Goal: Entertainment & Leisure: Consume media (video, audio)

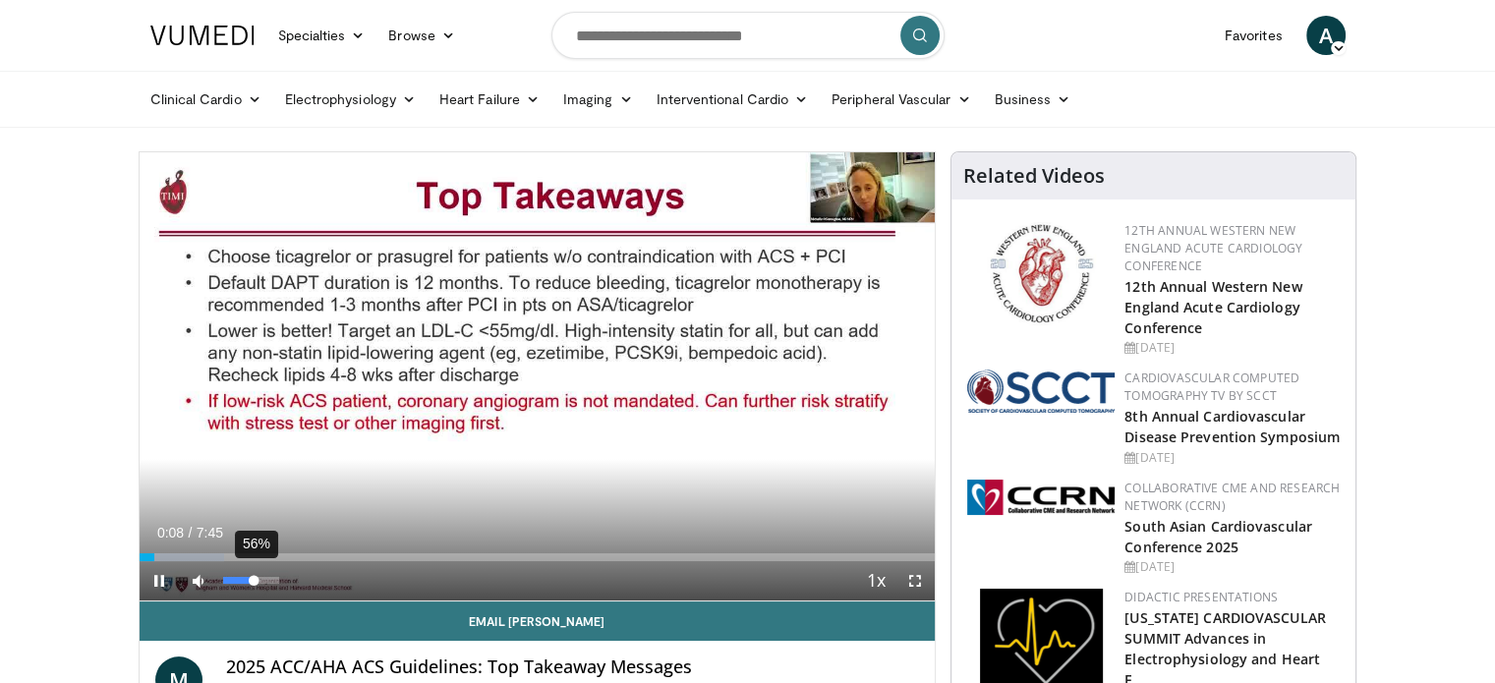
drag, startPoint x: 220, startPoint y: 577, endPoint x: 254, endPoint y: 577, distance: 33.4
click at [254, 577] on div "Volume Level" at bounding box center [238, 580] width 31 height 7
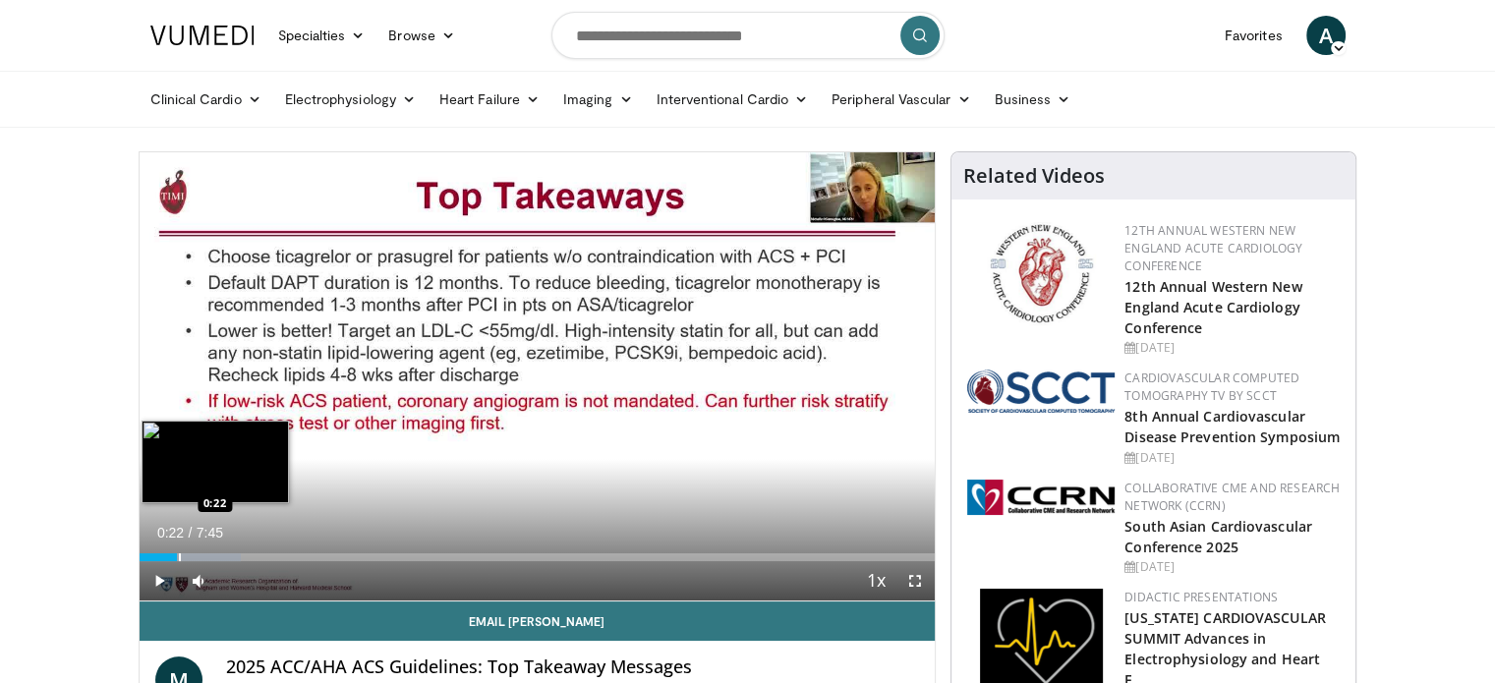
click at [177, 553] on div "Loaded : 12.78% 0:22 0:22" at bounding box center [538, 557] width 796 height 8
click at [156, 557] on div "Progress Bar" at bounding box center [157, 557] width 2 height 8
click at [169, 557] on div "Progress Bar" at bounding box center [170, 557] width 2 height 8
click at [213, 555] on div "Progress Bar" at bounding box center [214, 557] width 2 height 8
click at [229, 556] on div "Progress Bar" at bounding box center [230, 557] width 2 height 8
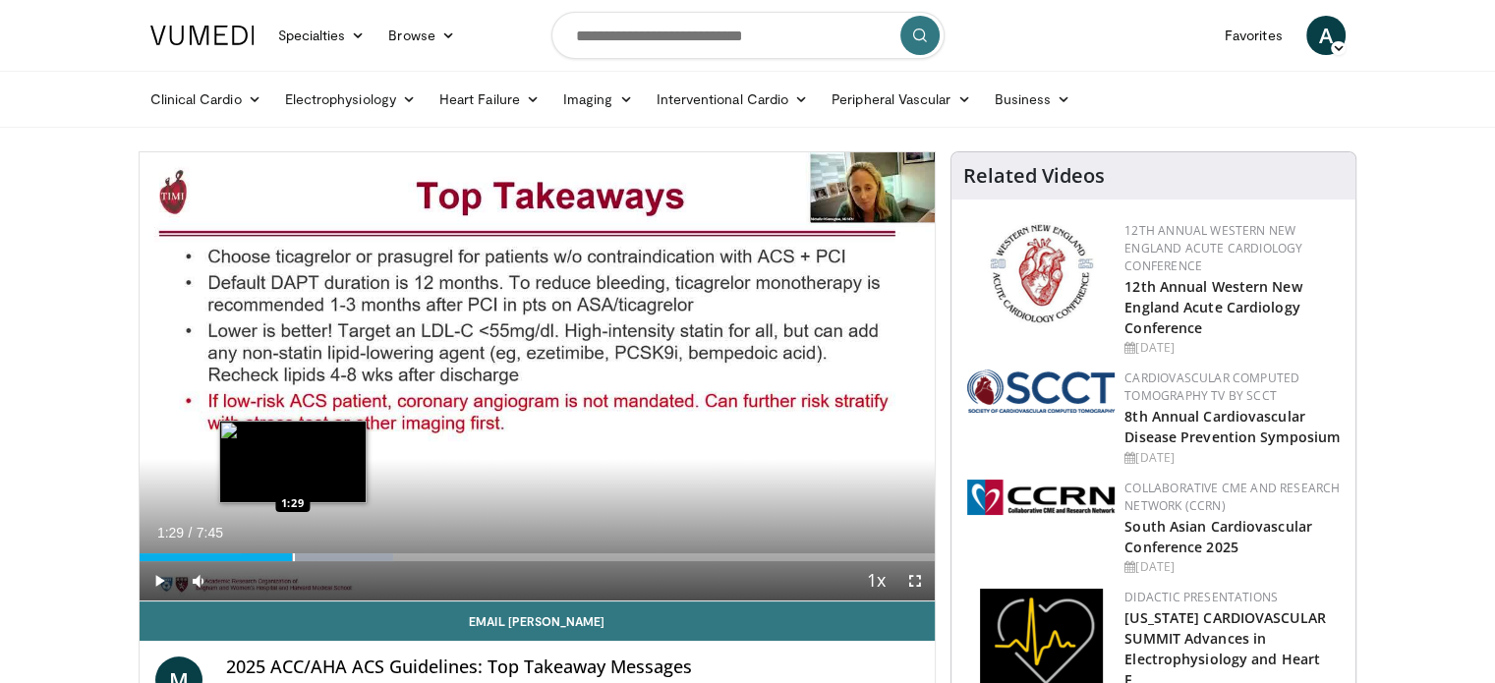
click at [293, 553] on div "Progress Bar" at bounding box center [294, 557] width 2 height 8
click at [315, 553] on div "Progress Bar" at bounding box center [316, 557] width 2 height 8
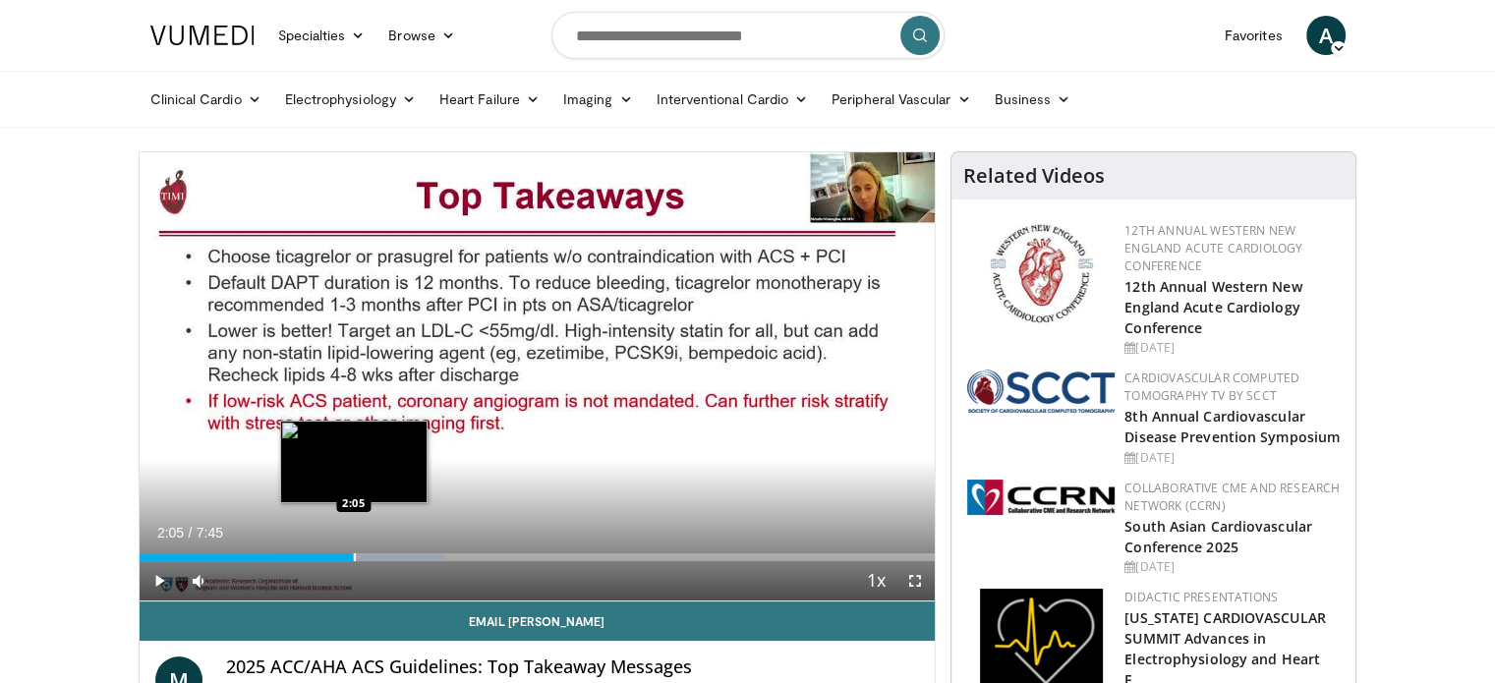
click at [354, 555] on div "Progress Bar" at bounding box center [355, 557] width 2 height 8
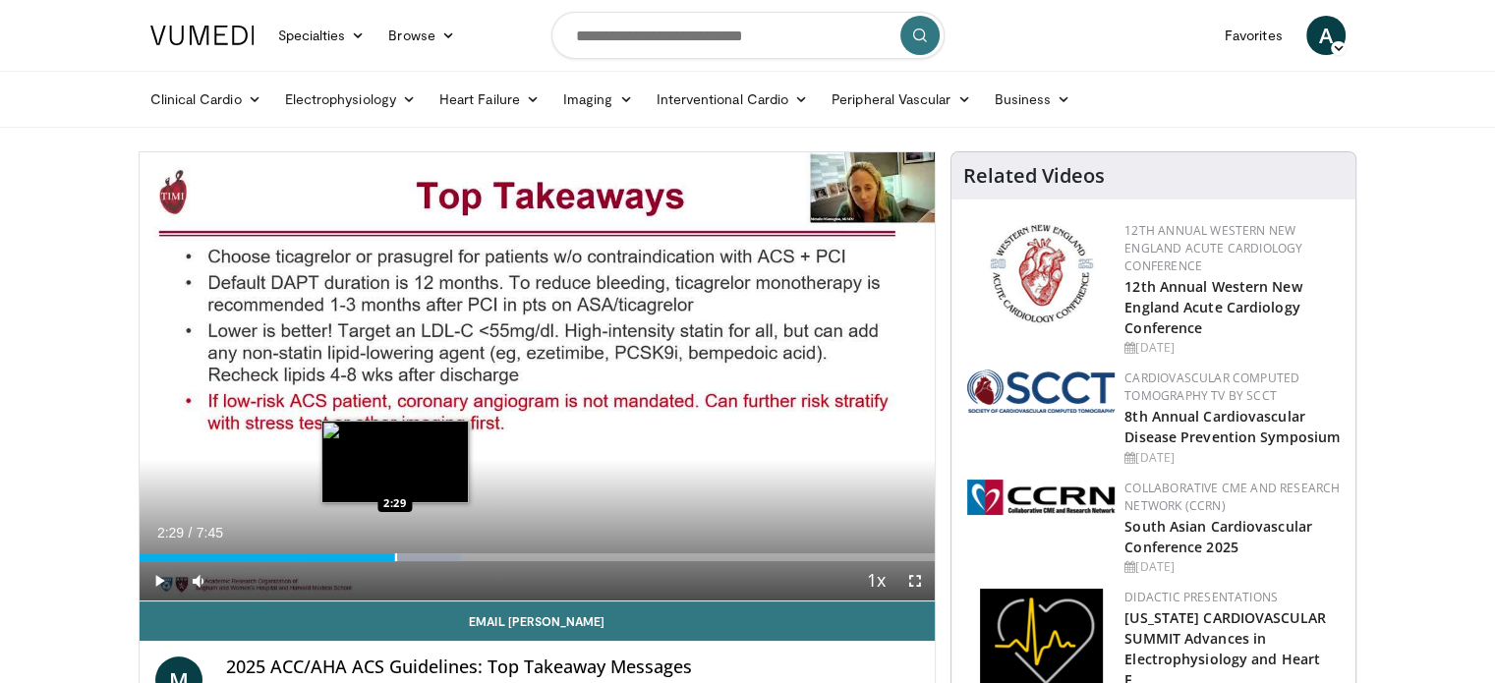
click at [395, 557] on div "Progress Bar" at bounding box center [396, 557] width 2 height 8
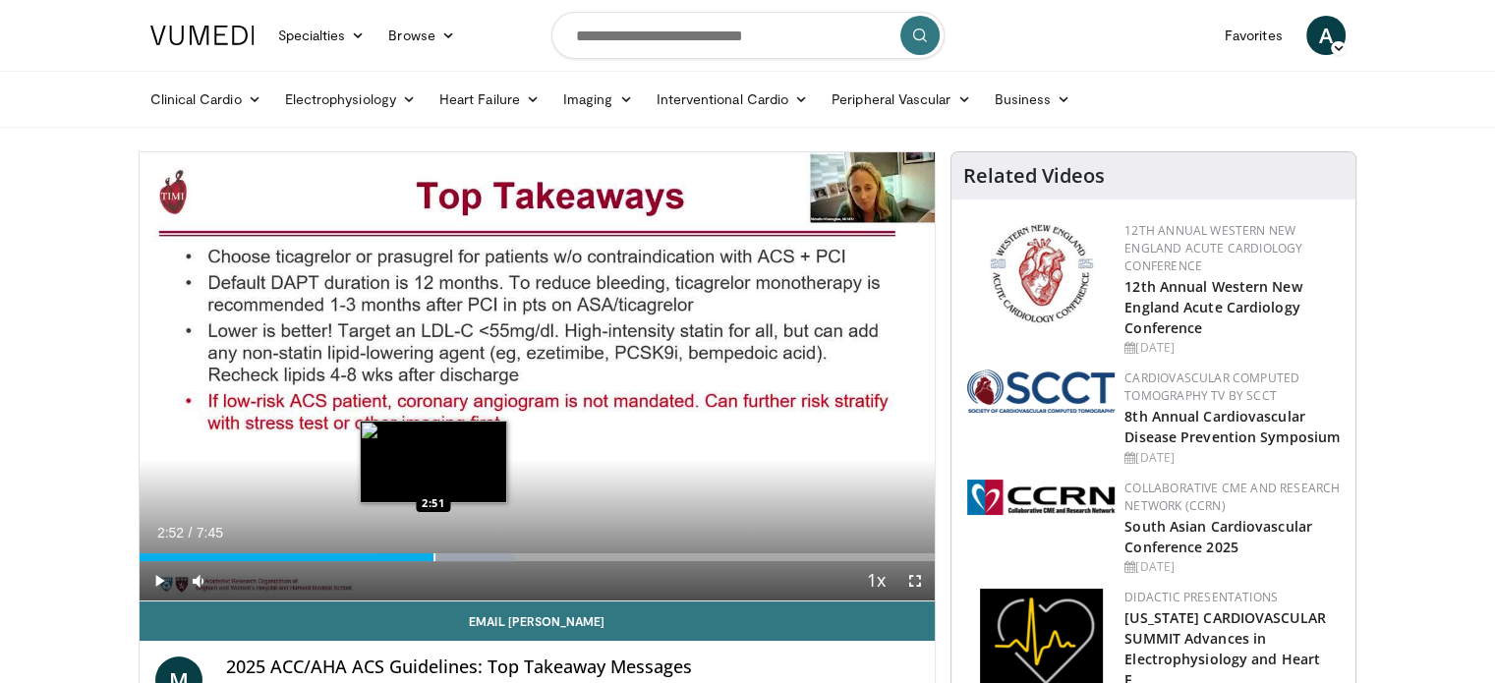
click at [433, 554] on div "Progress Bar" at bounding box center [434, 557] width 2 height 8
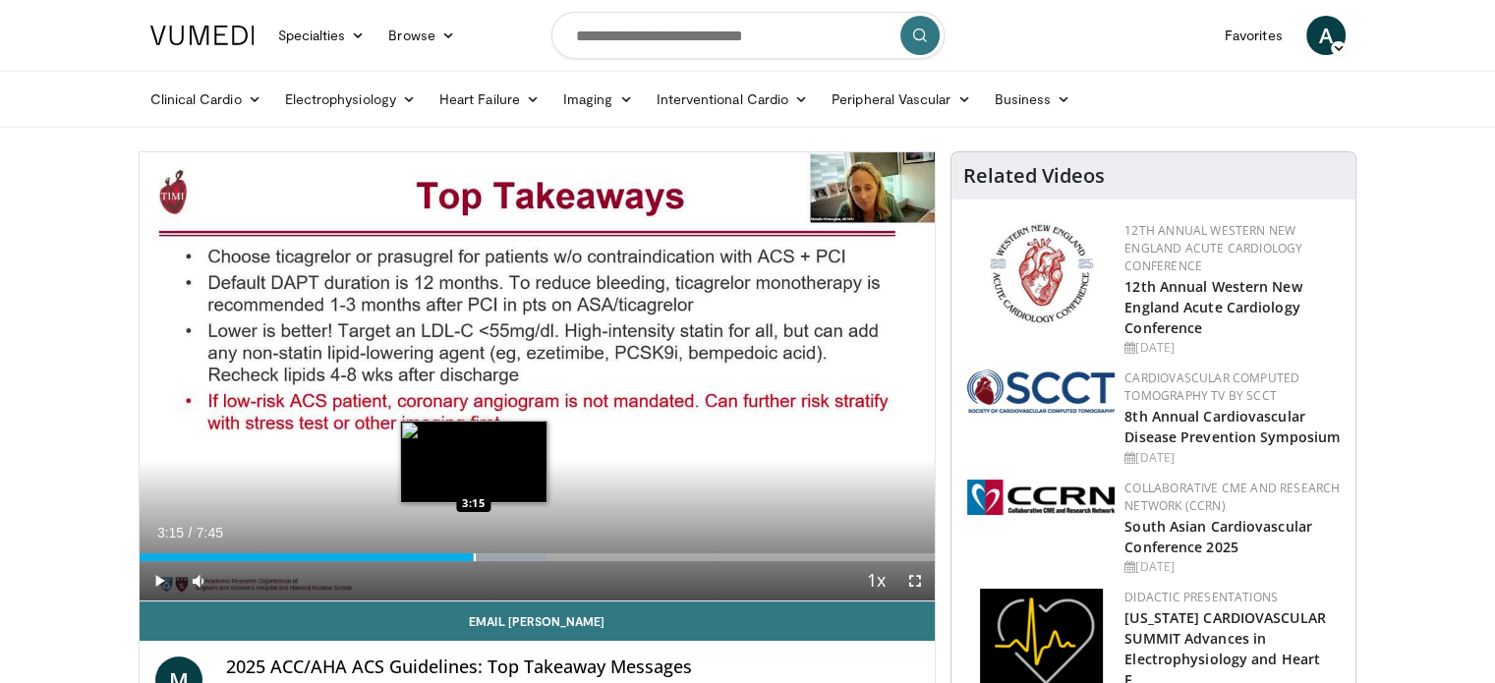
click at [473, 549] on div "Loaded : 51.16% 3:15 3:15" at bounding box center [538, 551] width 796 height 19
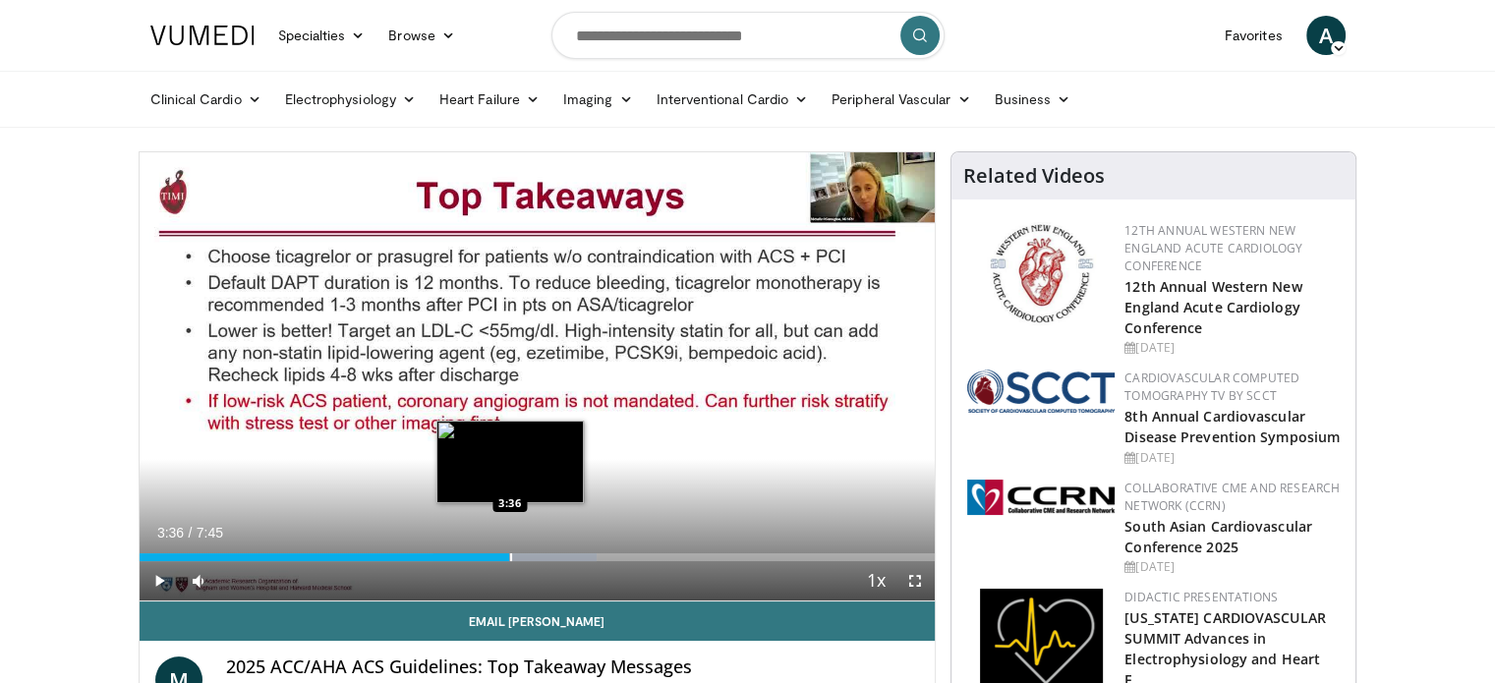
click at [510, 557] on div "Progress Bar" at bounding box center [511, 557] width 2 height 8
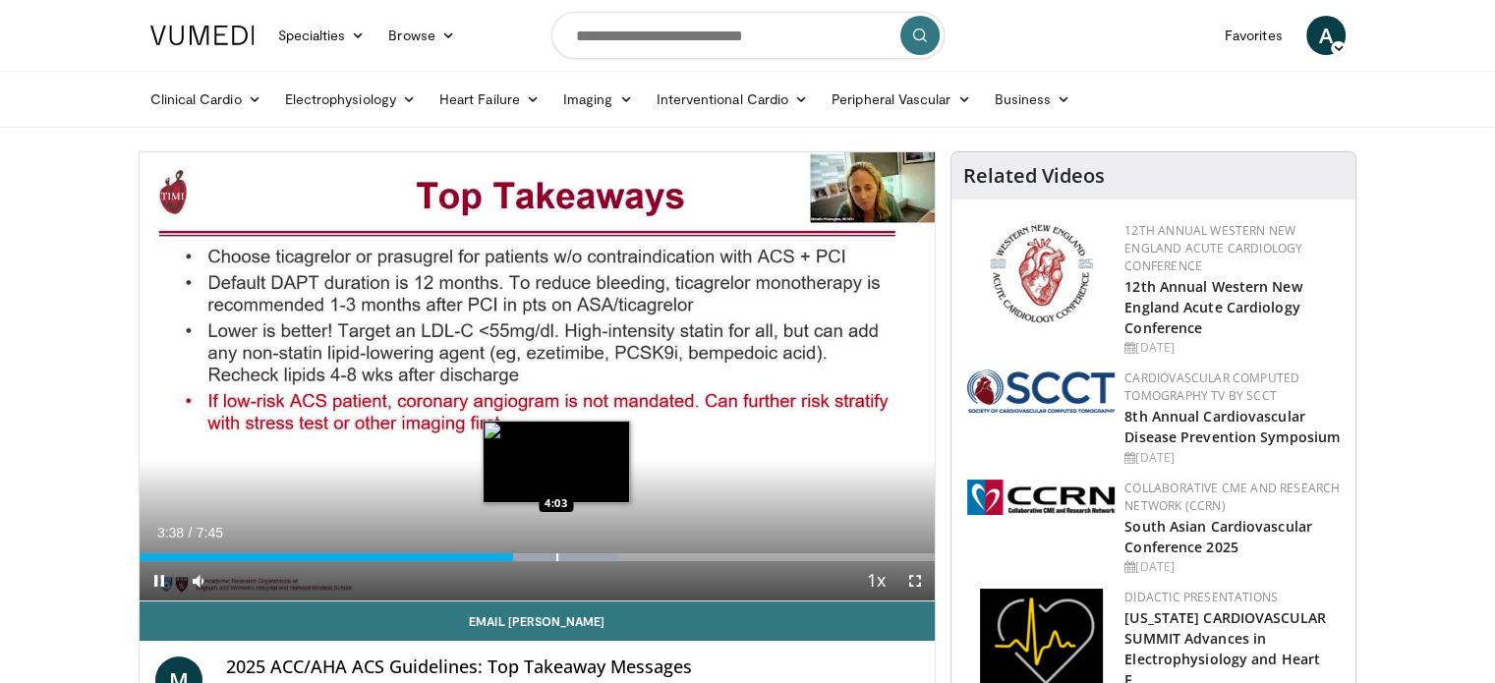
click at [557, 550] on video-js "**********" at bounding box center [538, 376] width 796 height 449
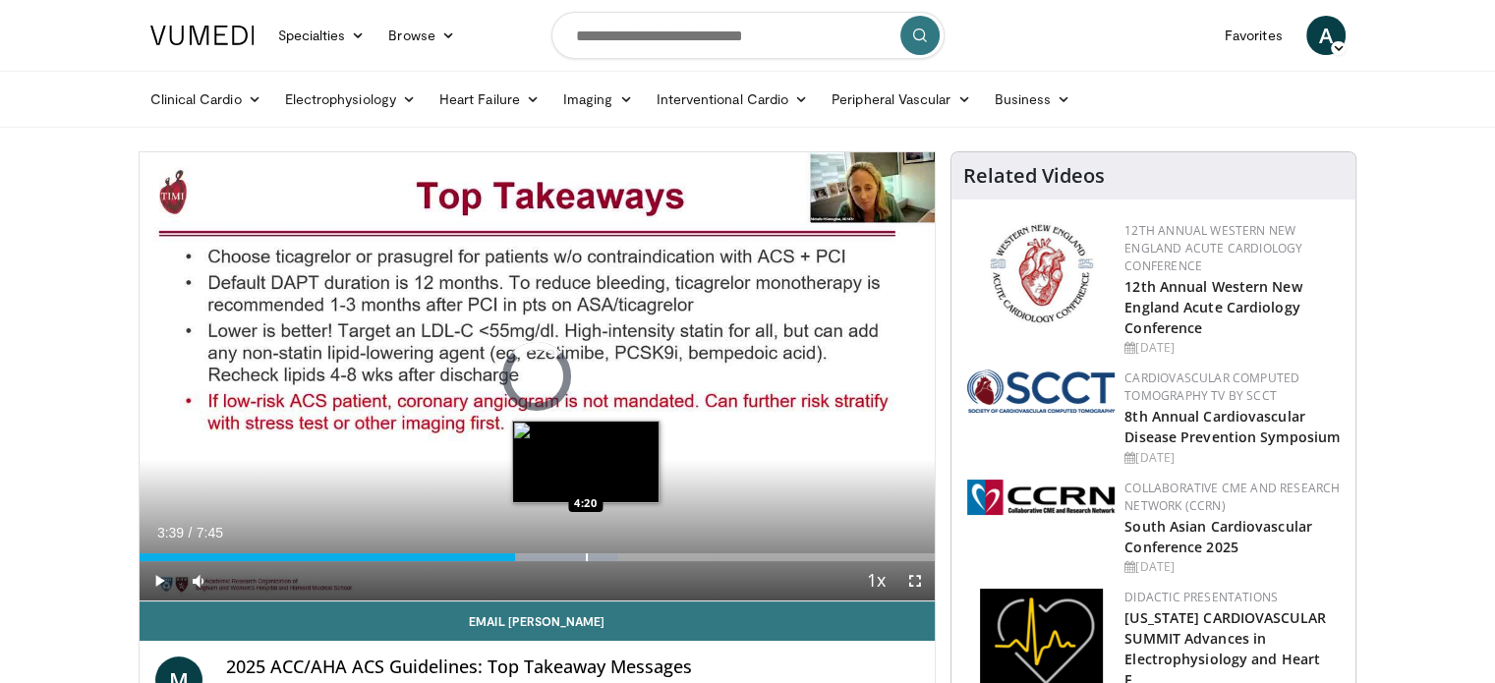
click at [586, 553] on div "Progress Bar" at bounding box center [587, 557] width 2 height 8
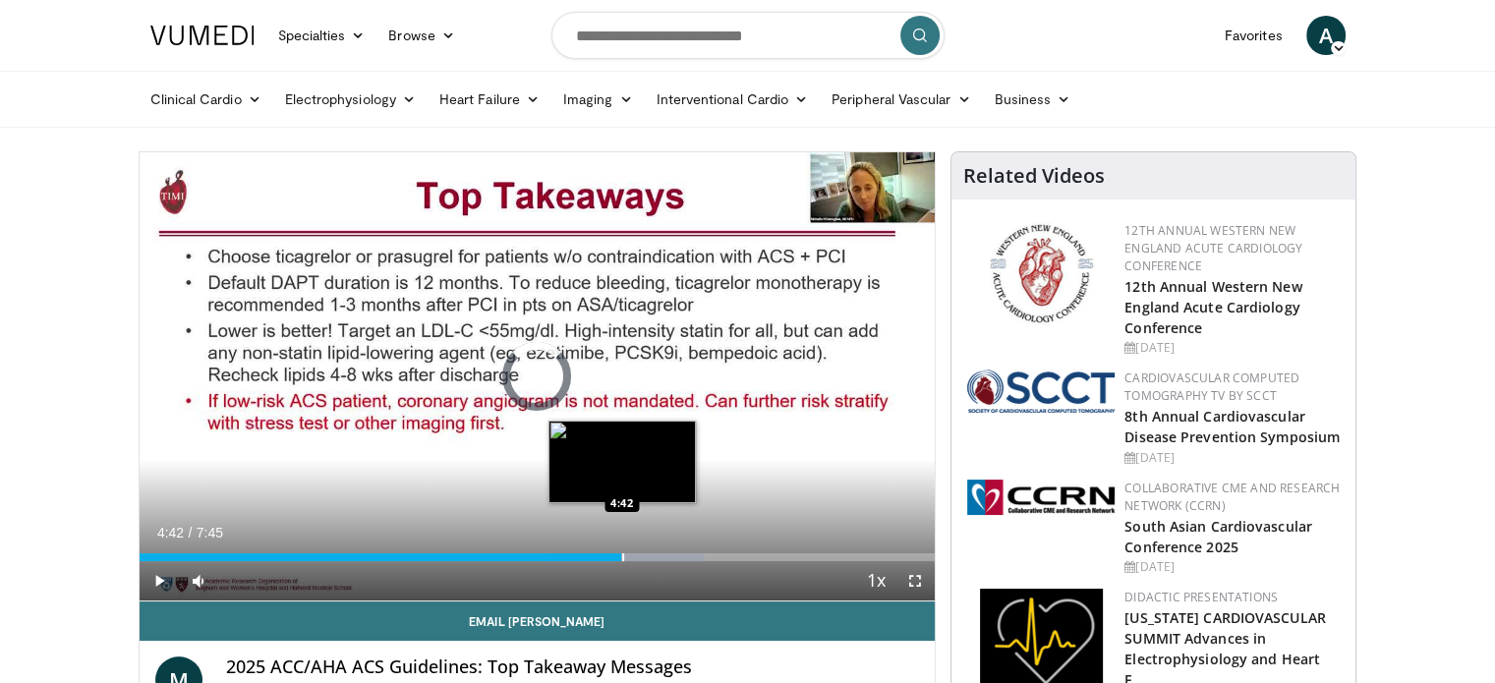
click at [622, 553] on div "Progress Bar" at bounding box center [623, 557] width 2 height 8
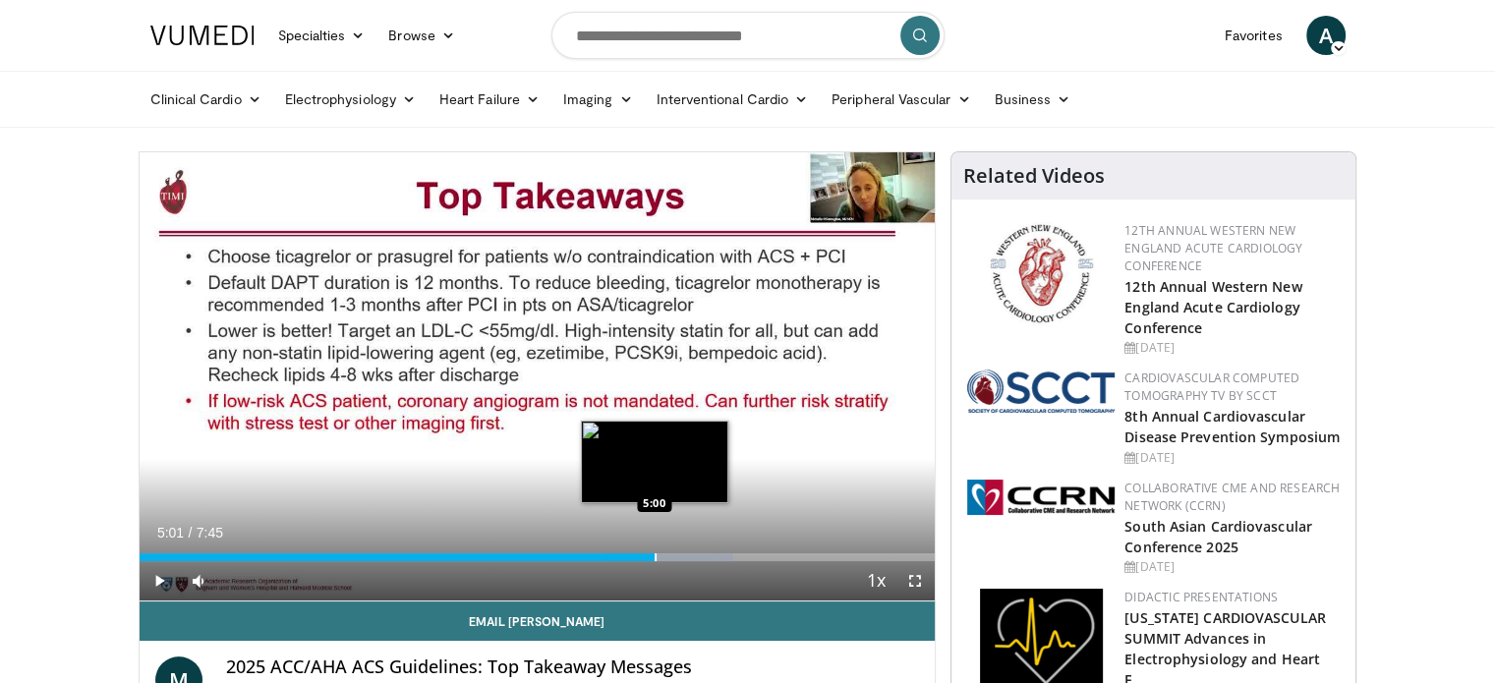
click at [654, 551] on div "Loaded : 74.61% 5:01 5:00" at bounding box center [538, 551] width 796 height 19
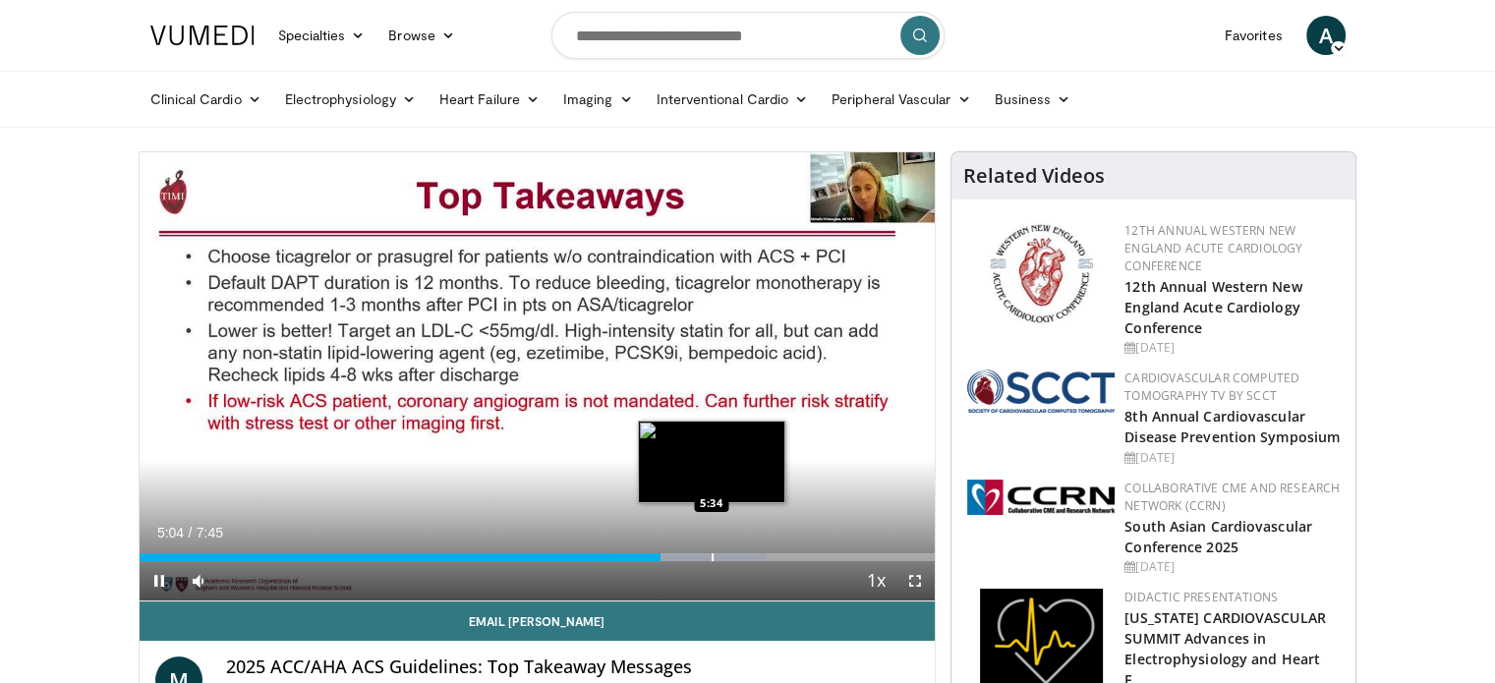
click at [708, 553] on div "Loaded : 78.88% 5:05 5:34" at bounding box center [538, 557] width 796 height 8
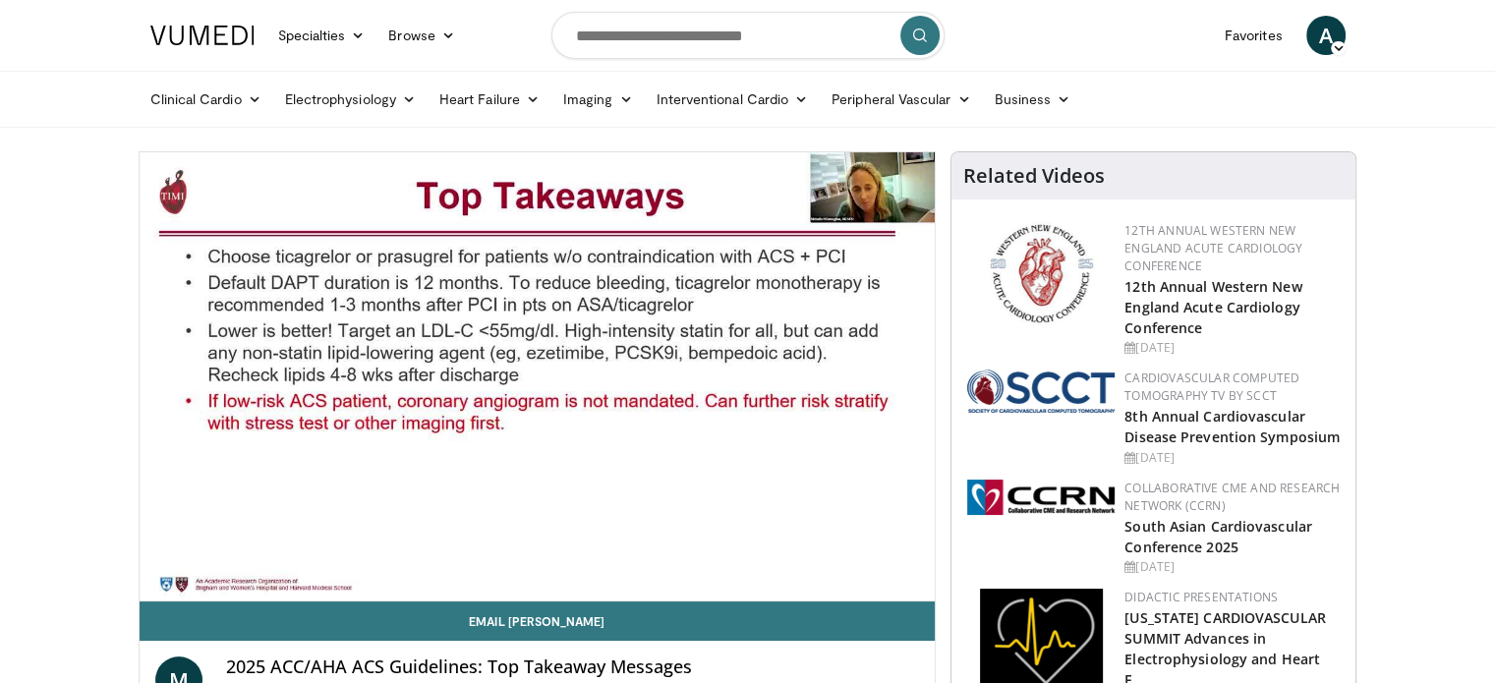
click at [747, 549] on video-js "**********" at bounding box center [538, 376] width 796 height 449
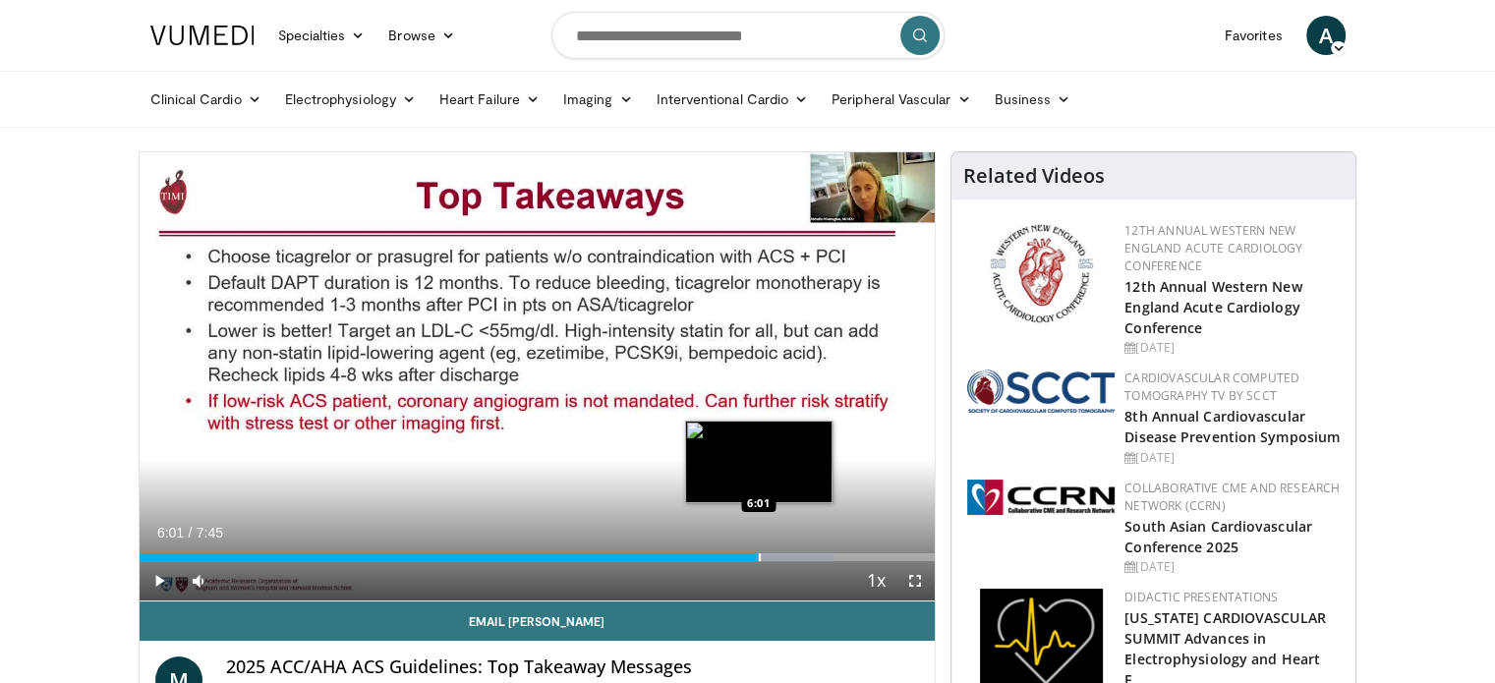
click at [758, 549] on div "Loaded : 87.40% 6:01 6:01" at bounding box center [538, 551] width 796 height 19
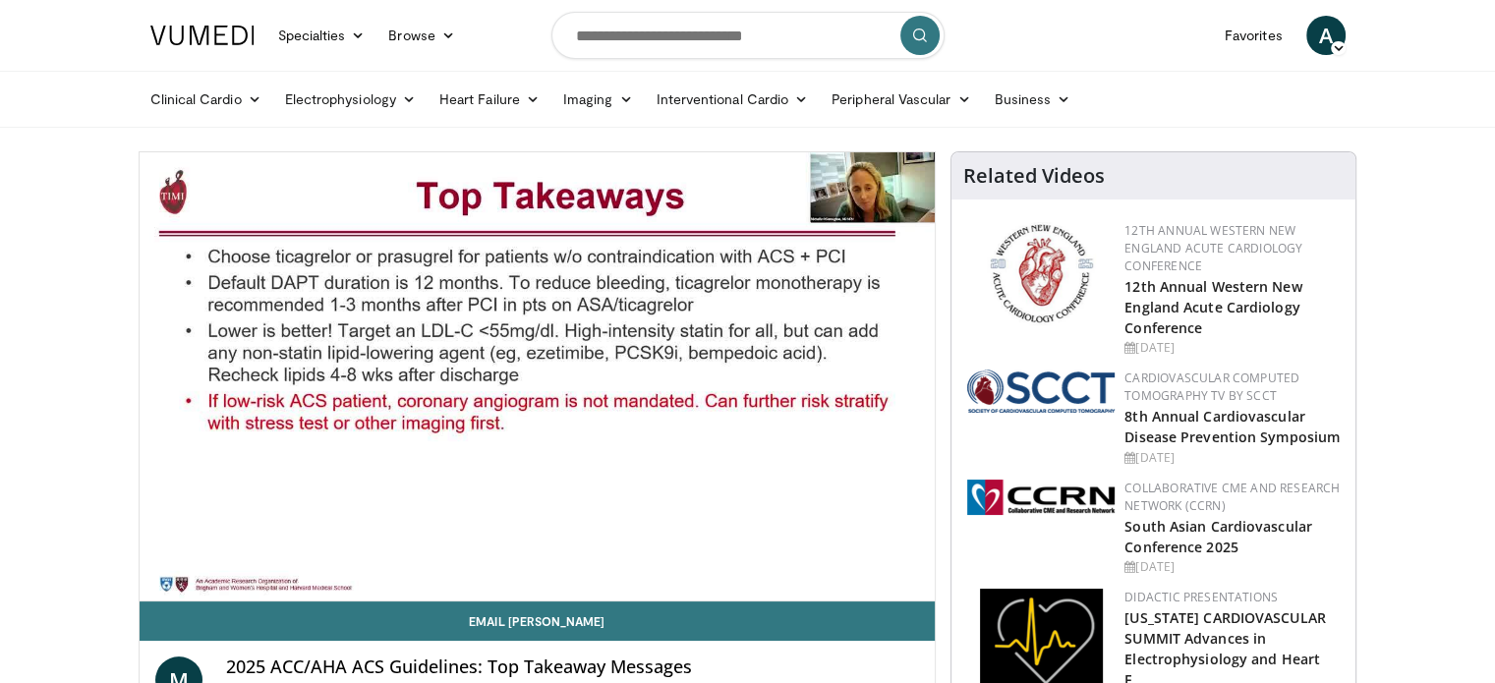
click at [821, 549] on video-js "**********" at bounding box center [538, 376] width 796 height 449
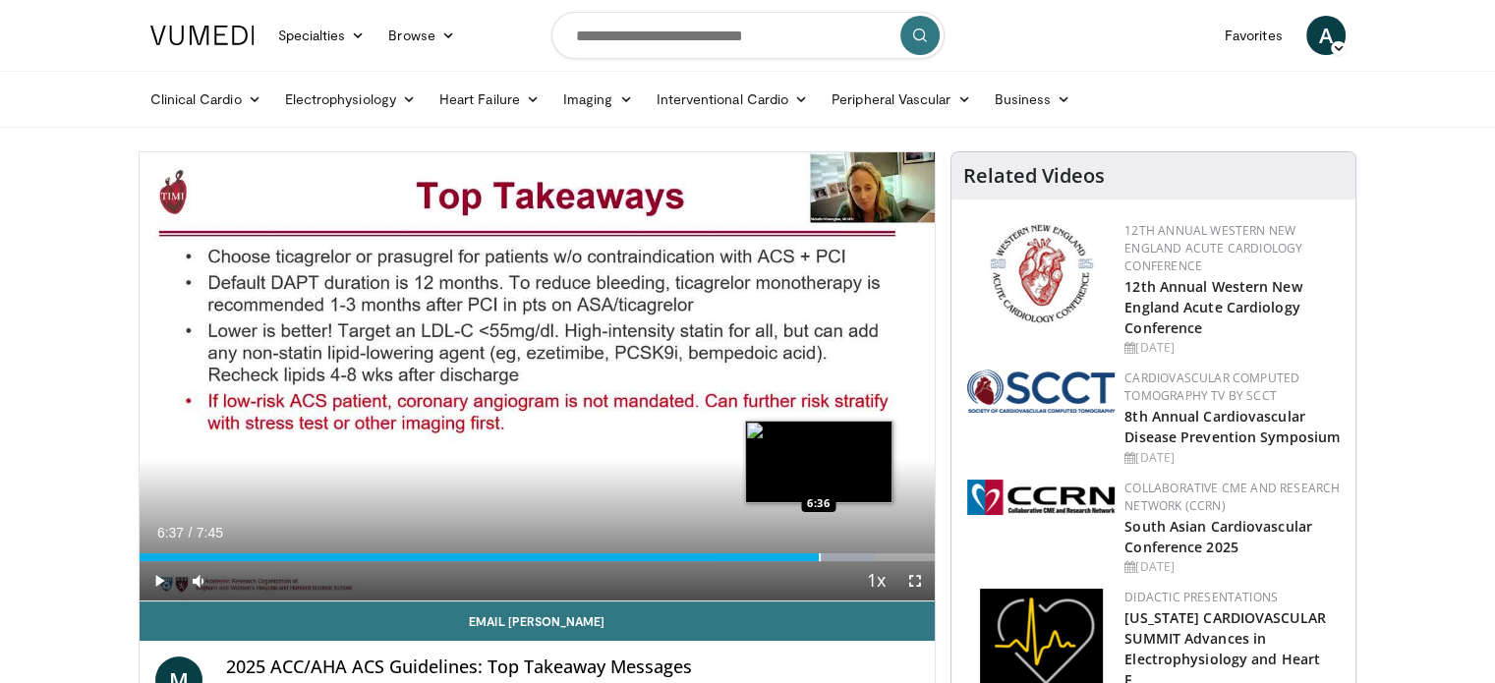
click at [818, 548] on div "Loaded : 92.43% 6:37 6:36" at bounding box center [538, 551] width 796 height 19
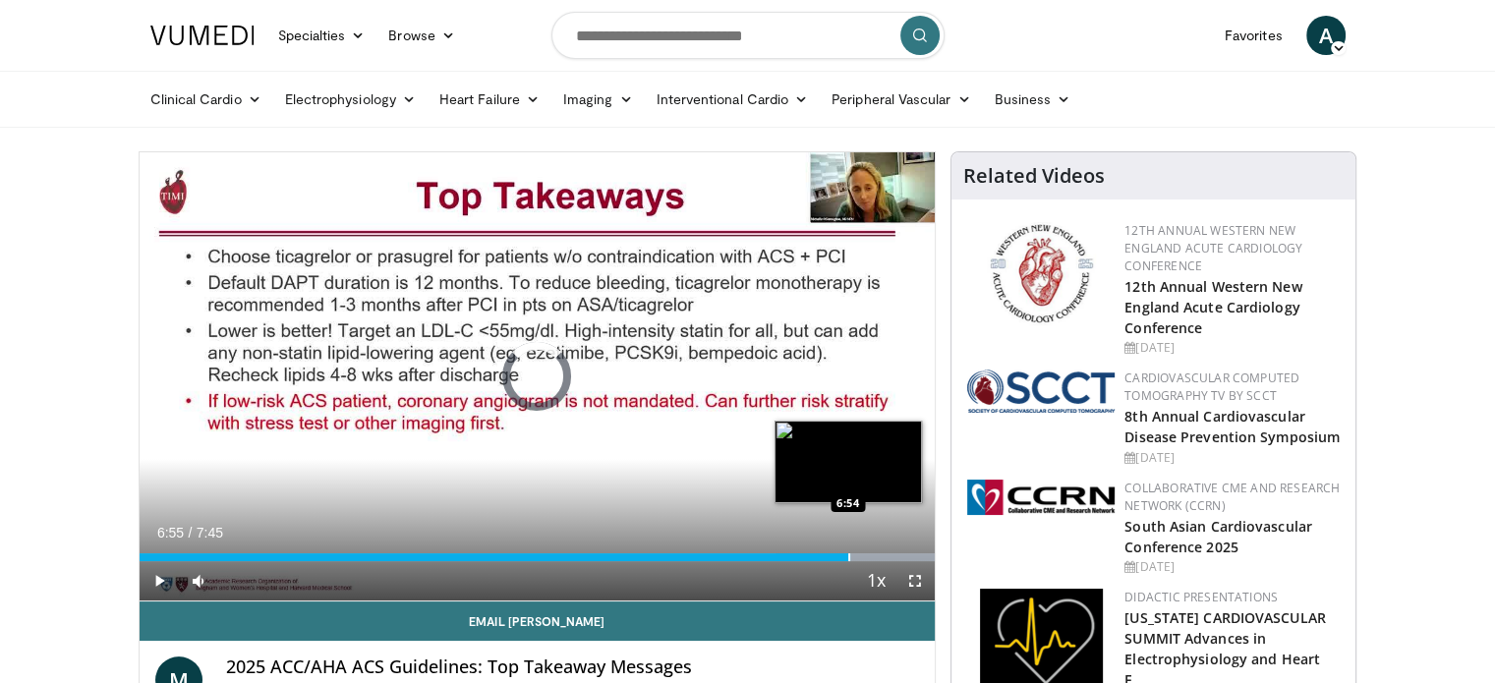
click at [849, 551] on div "Loaded : 100.00% 6:55 6:54" at bounding box center [538, 551] width 796 height 19
click at [893, 551] on div "Loaded : 100.00% 7:21 7:21" at bounding box center [538, 551] width 796 height 19
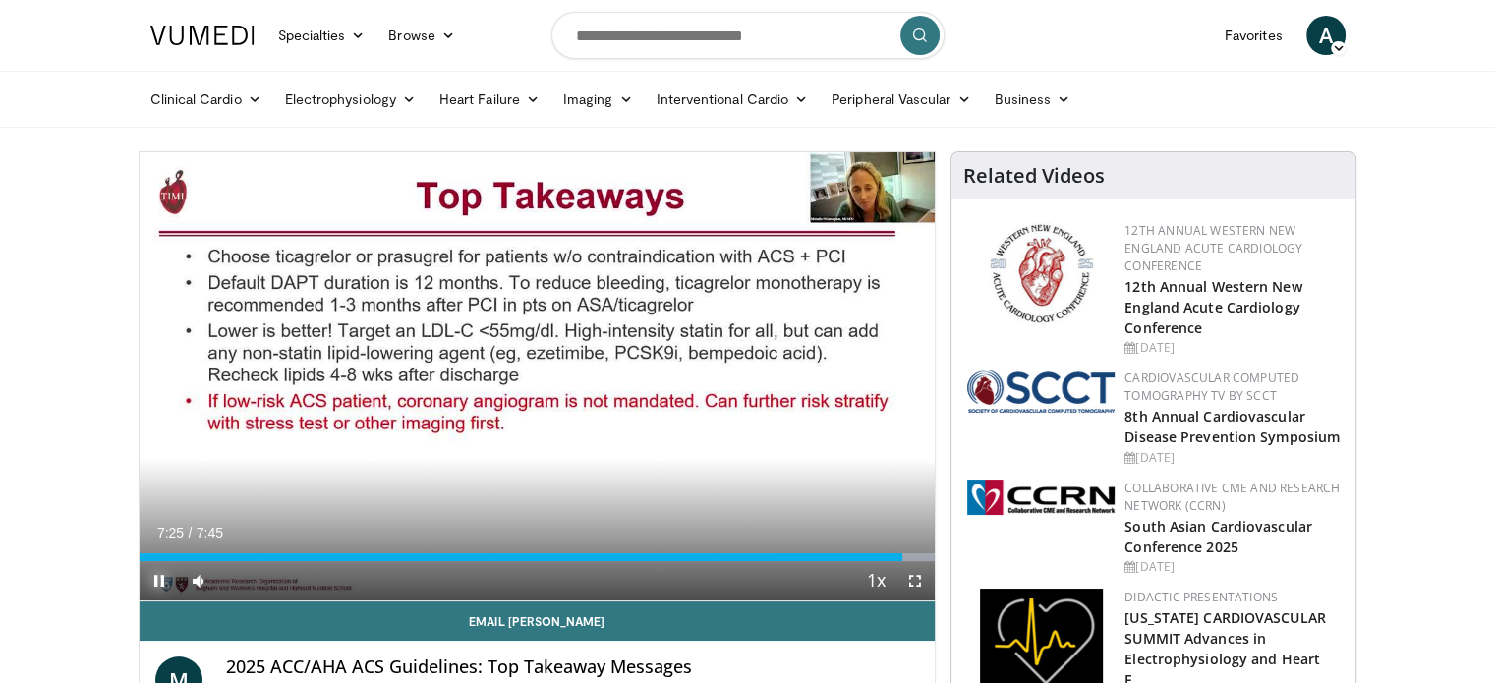
click at [159, 578] on span "Video Player" at bounding box center [159, 580] width 39 height 39
